Goal: Transaction & Acquisition: Obtain resource

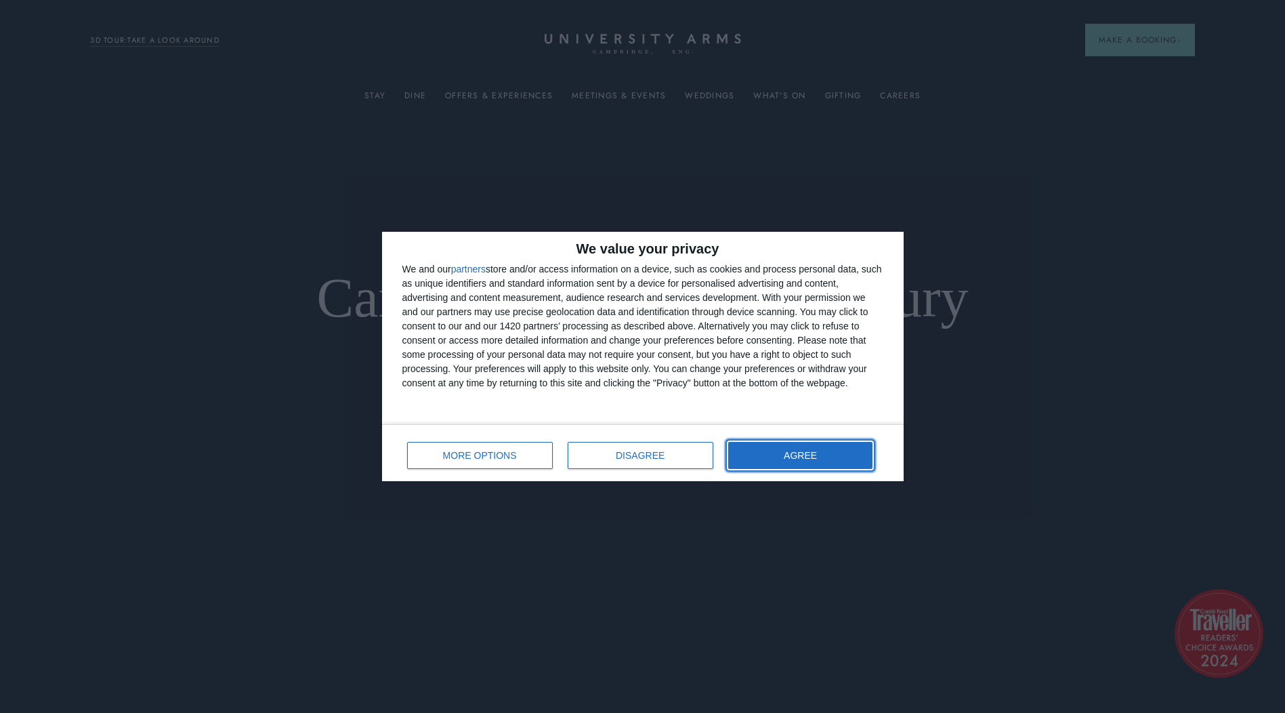
click at [774, 450] on button "AGREE" at bounding box center [800, 455] width 145 height 27
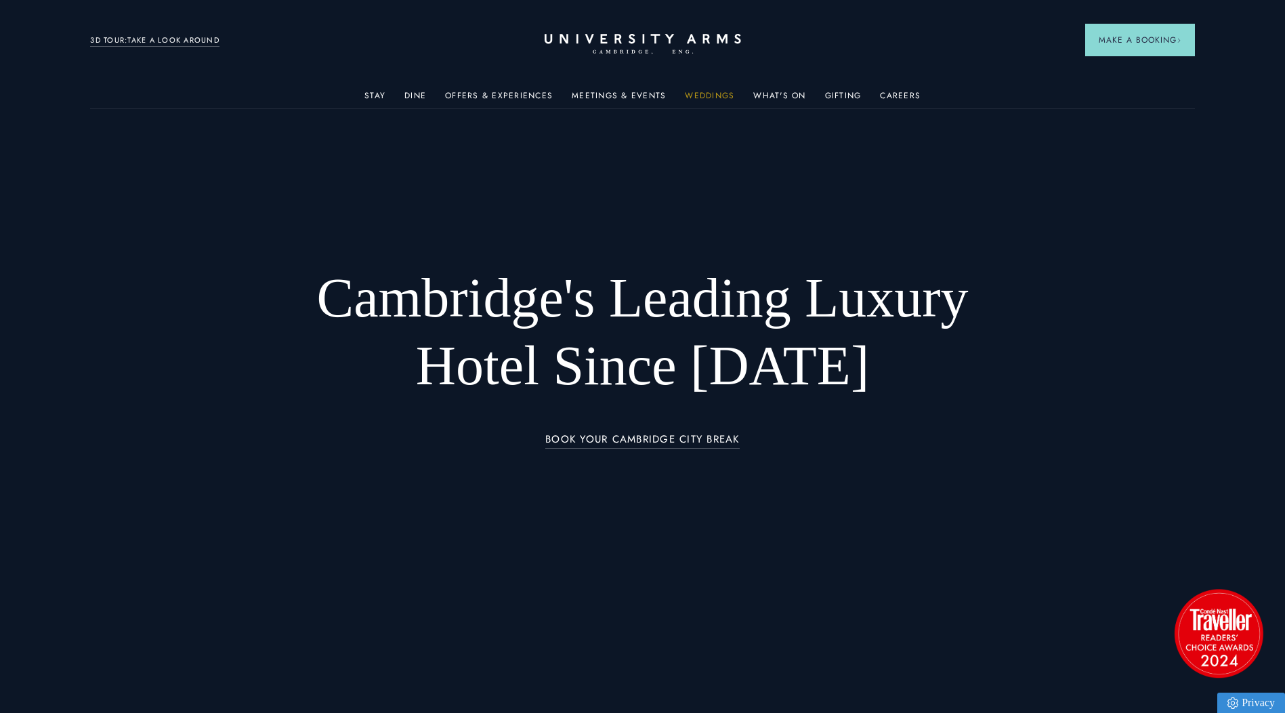
click at [713, 96] on link "Weddings" at bounding box center [709, 100] width 49 height 18
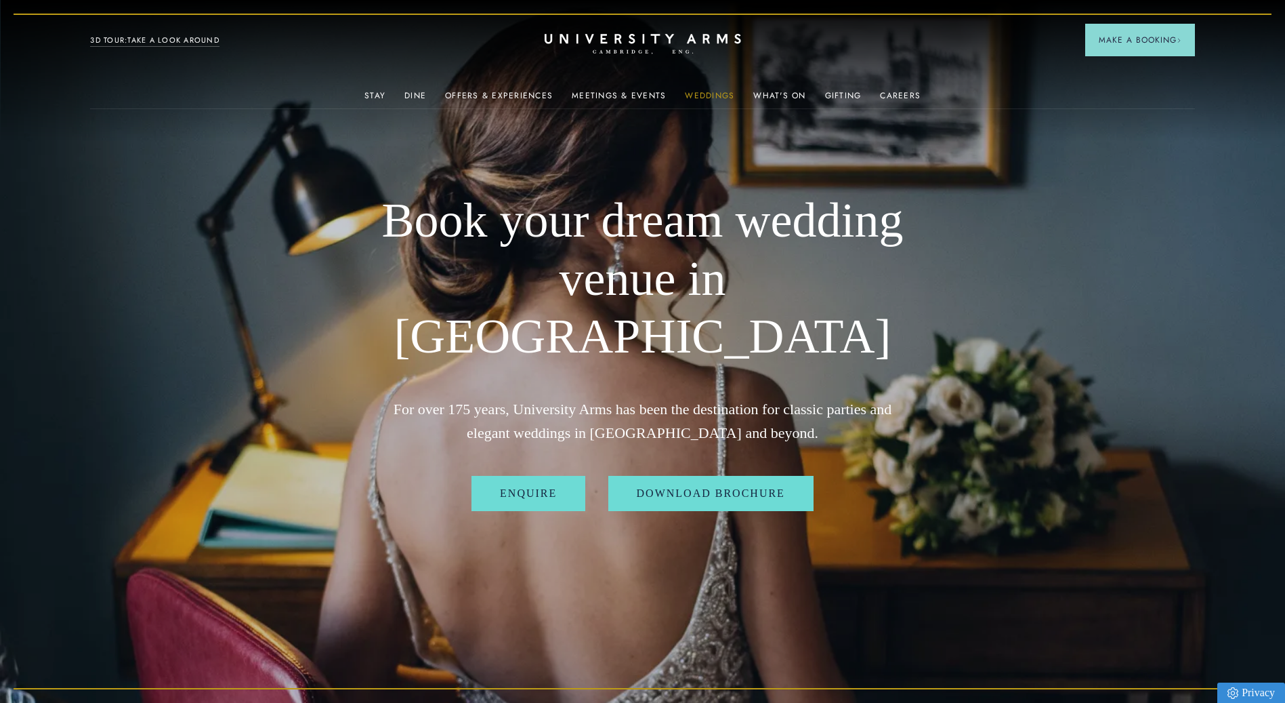
click at [719, 93] on link "Weddings" at bounding box center [709, 100] width 49 height 18
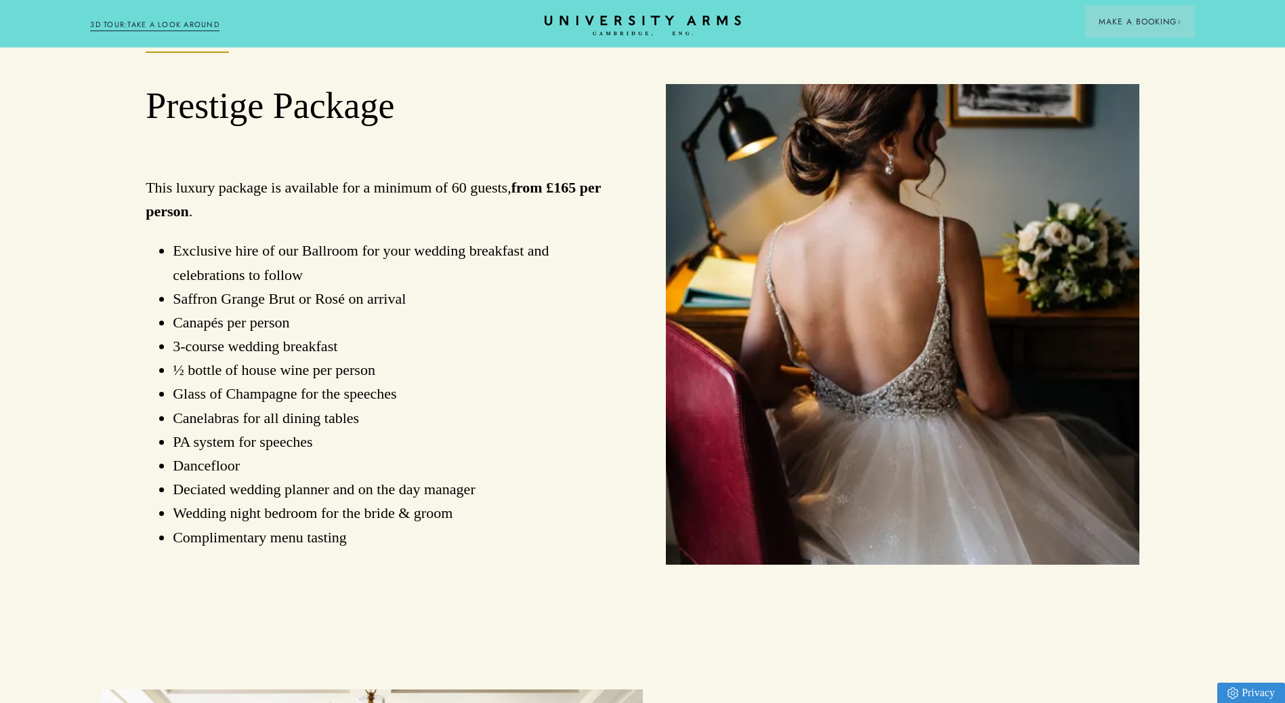
scroll to position [1016, 0]
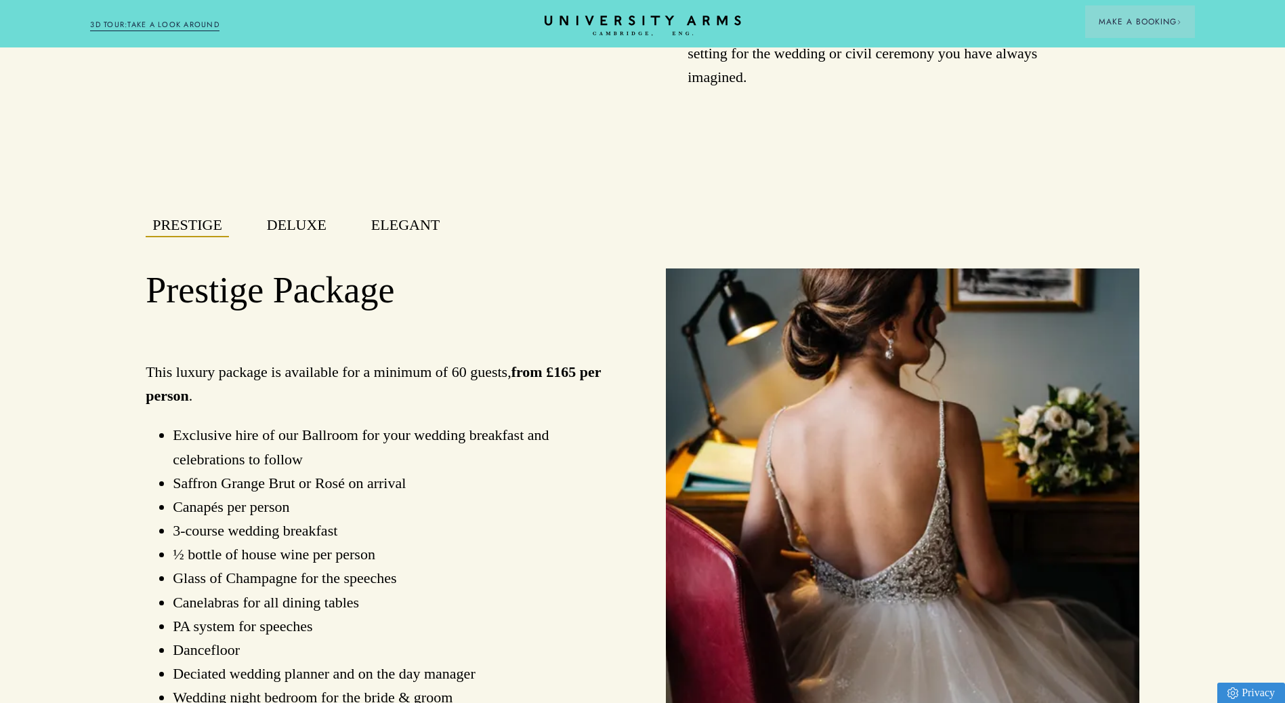
click at [294, 233] on button "Deluxe" at bounding box center [296, 225] width 73 height 24
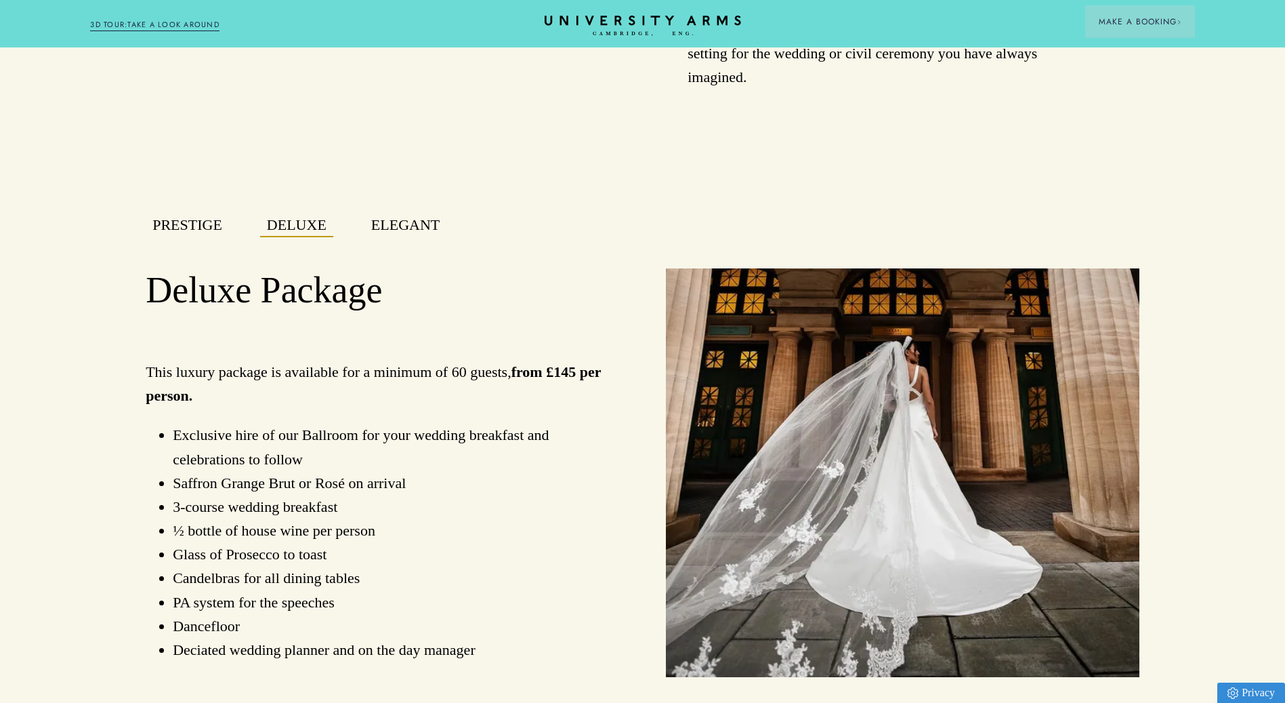
click at [389, 228] on button "Elegant" at bounding box center [405, 225] width 82 height 24
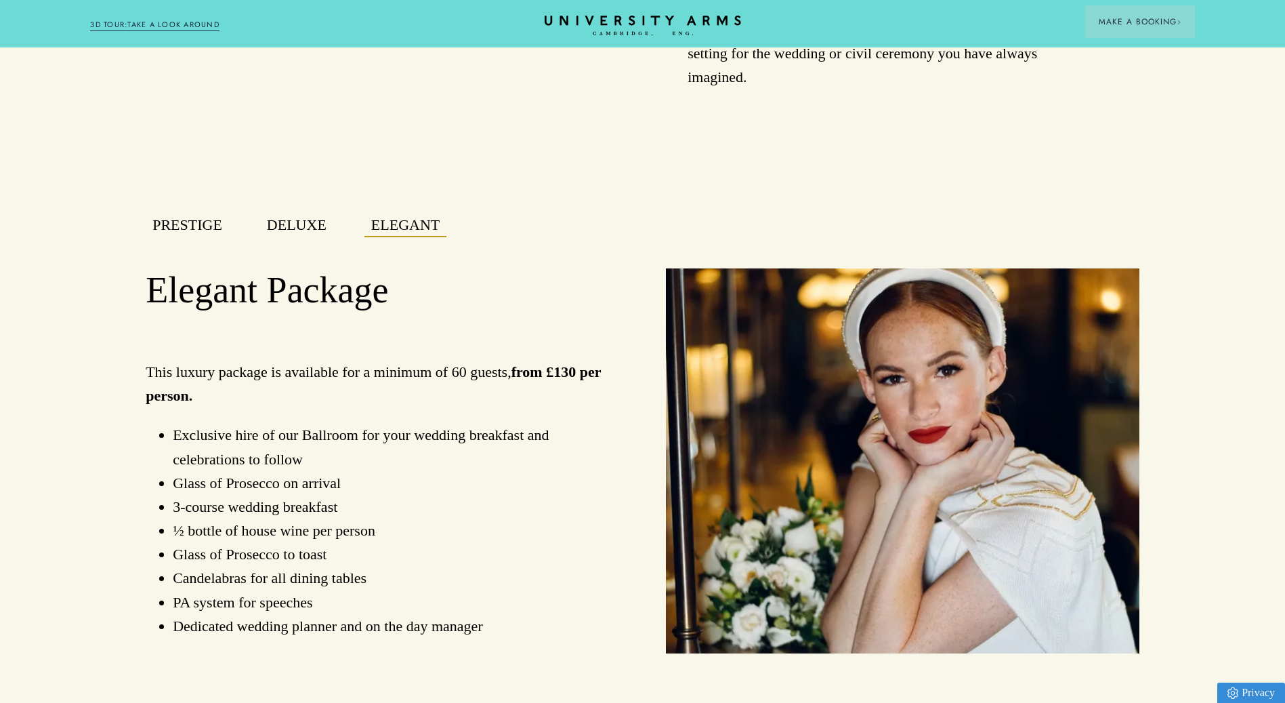
click at [287, 236] on button "Deluxe" at bounding box center [296, 225] width 73 height 24
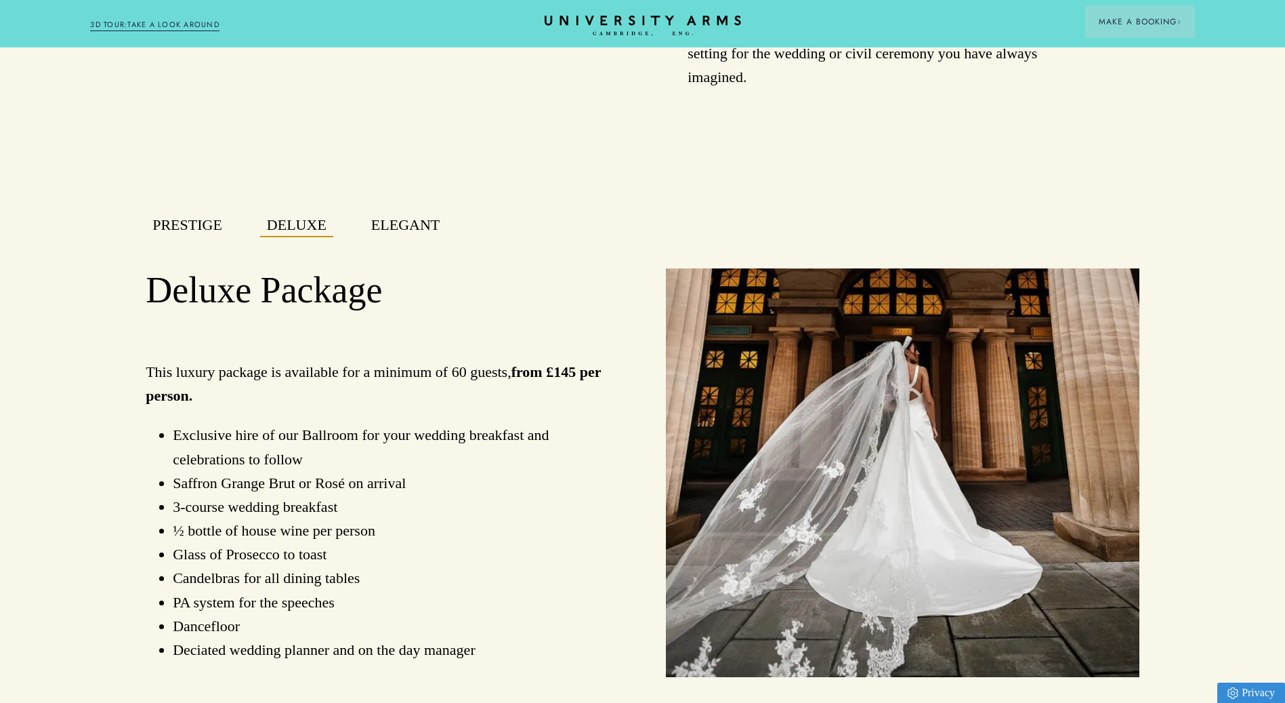
click at [213, 233] on button "Prestige" at bounding box center [187, 225] width 83 height 24
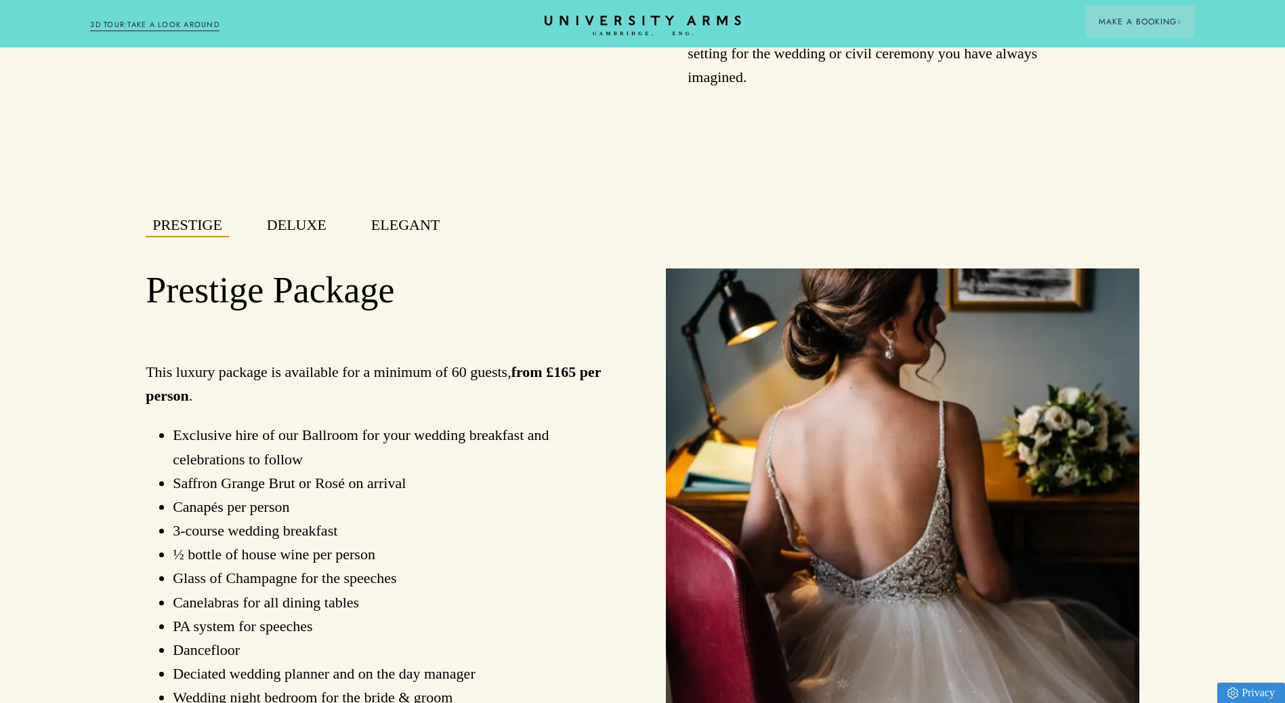
click at [274, 234] on button "Deluxe" at bounding box center [296, 225] width 73 height 24
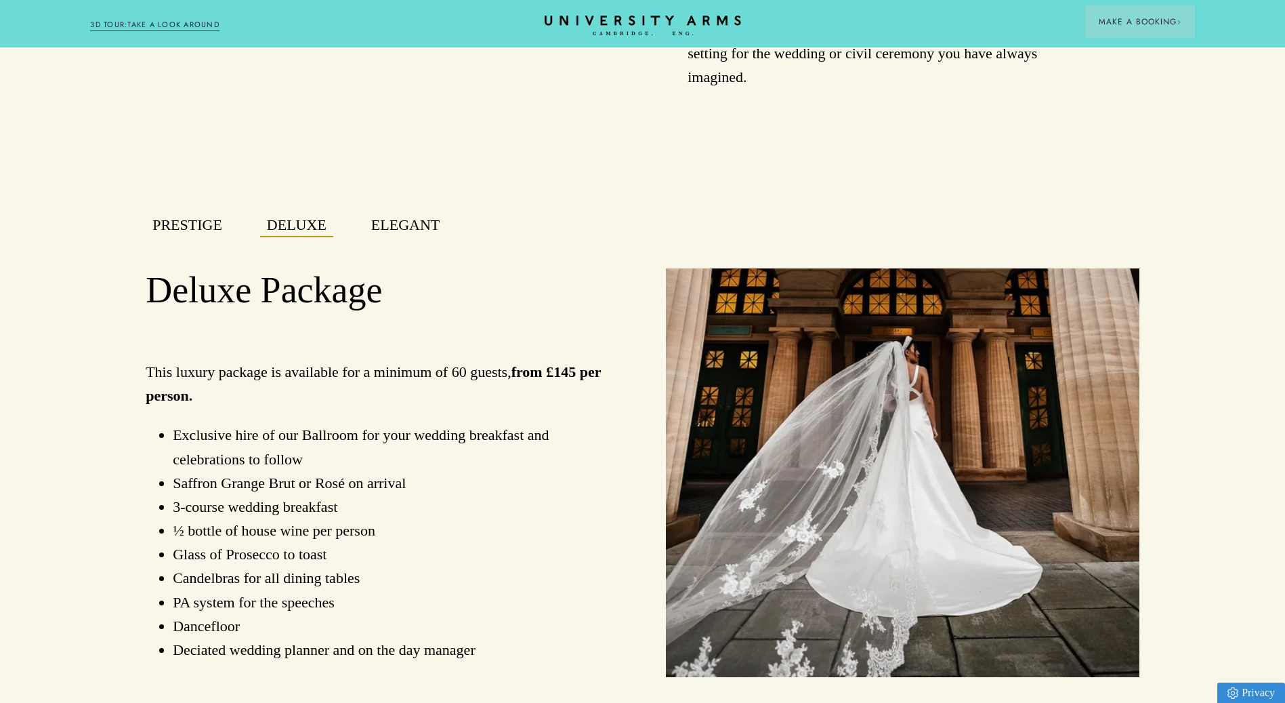
click at [398, 230] on button "Elegant" at bounding box center [405, 225] width 82 height 24
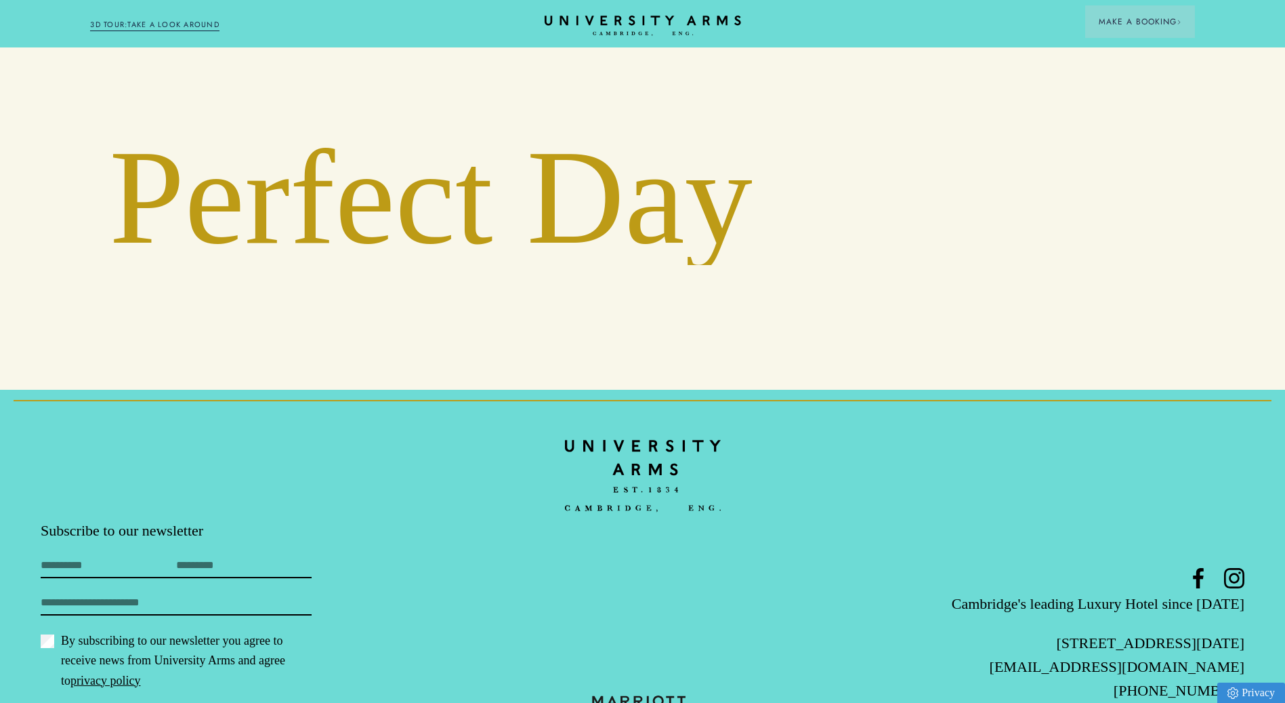
scroll to position [4674, 0]
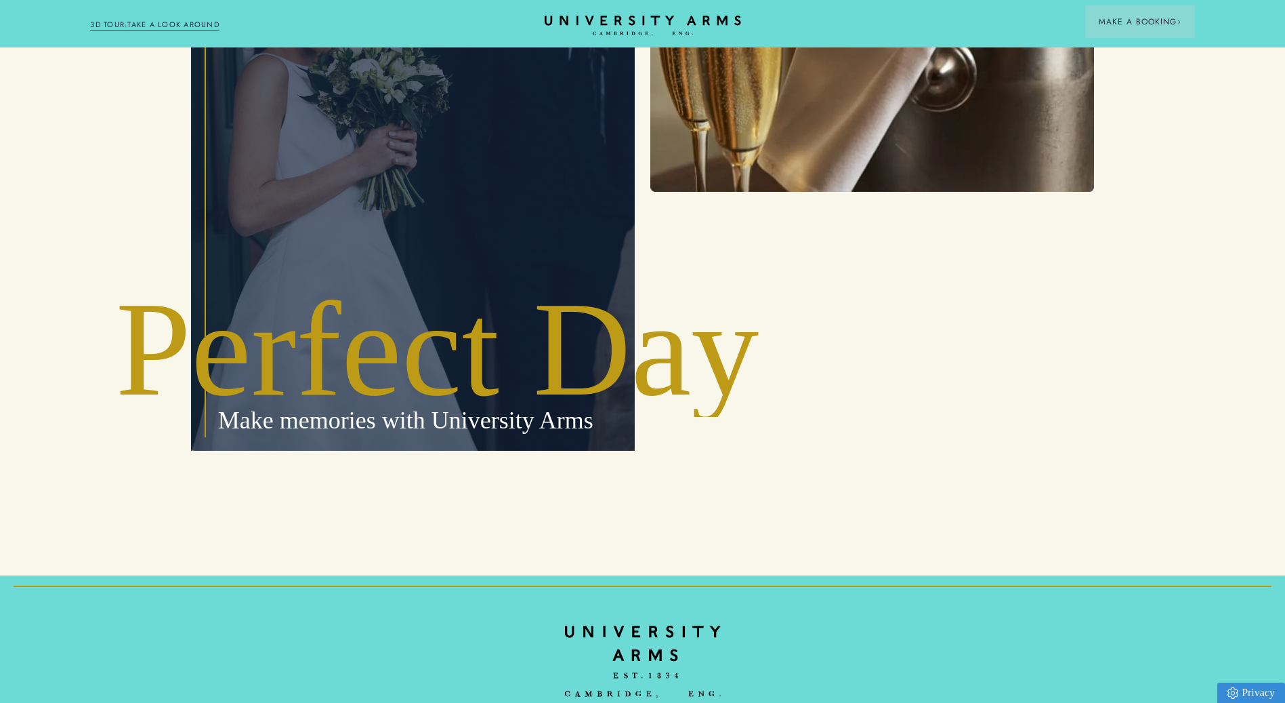
click at [403, 193] on p "Make memories with University Arms" at bounding box center [413, 154] width 444 height 591
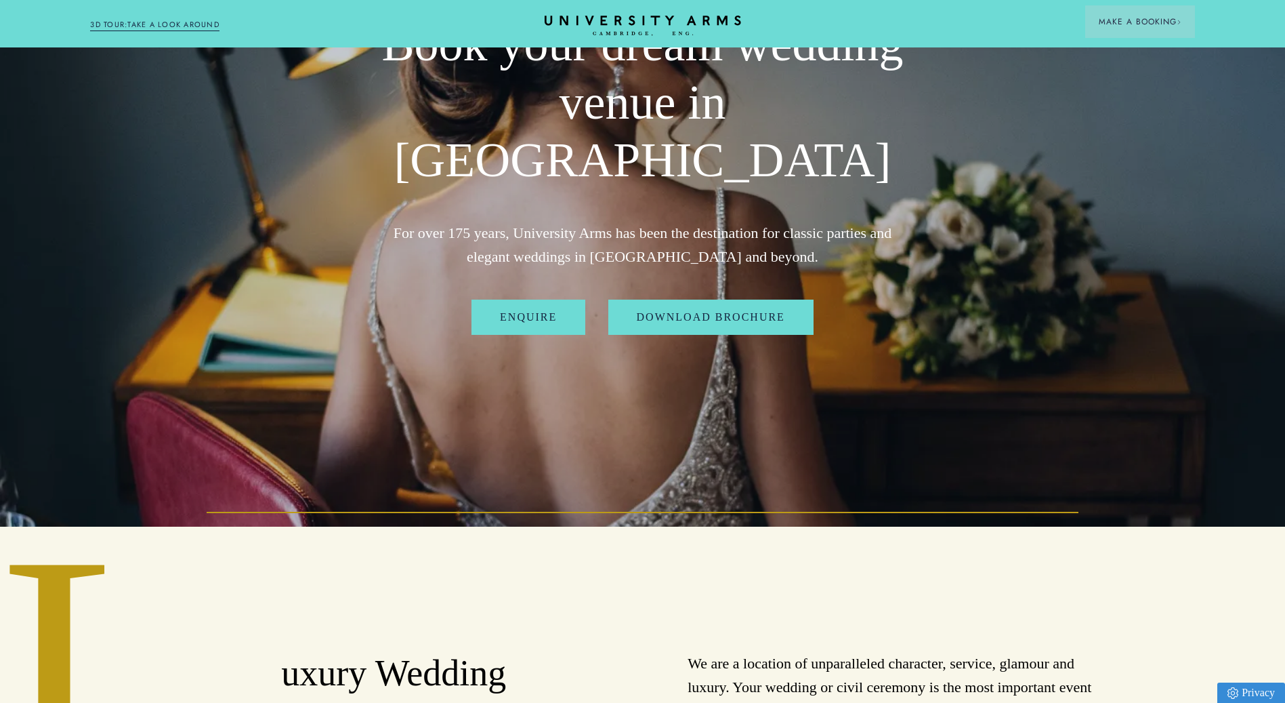
scroll to position [0, 0]
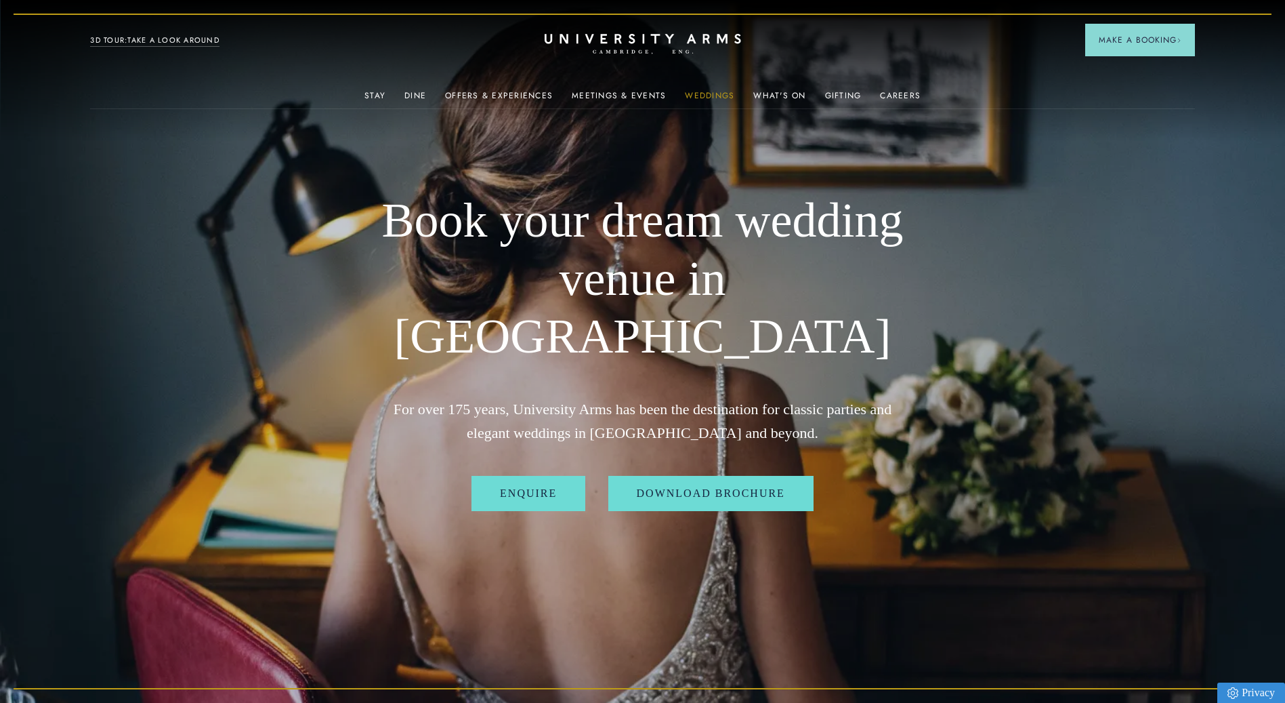
click at [704, 95] on link "Weddings" at bounding box center [709, 100] width 49 height 18
click at [704, 476] on link "Download Brochure" at bounding box center [710, 493] width 205 height 35
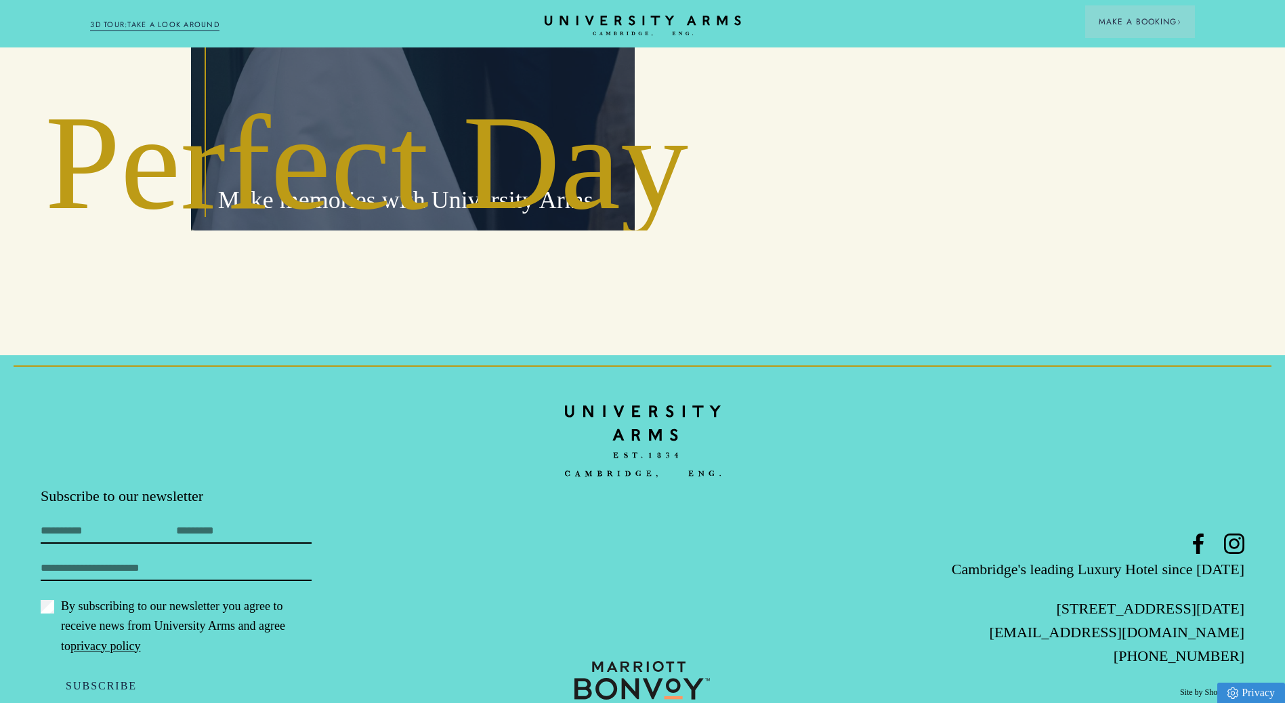
scroll to position [4986, 0]
